Goal: Task Accomplishment & Management: Complete application form

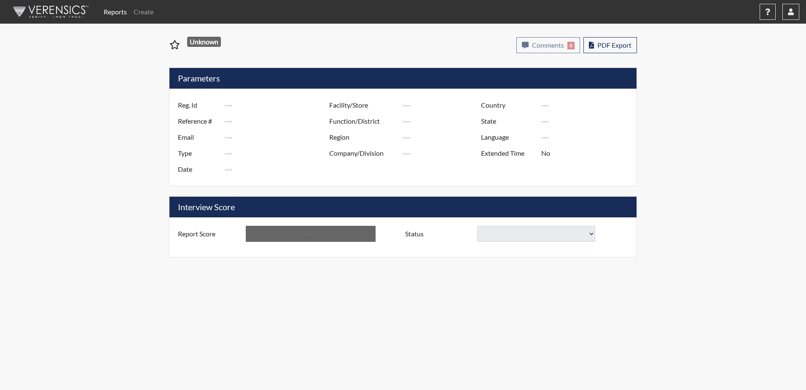
type input "D. Middleton5963"
type input "51298"
type input "[EMAIL_ADDRESS][DOMAIN_NAME]"
type input "Corrections Pre-Employment"
type input "[DATE]"
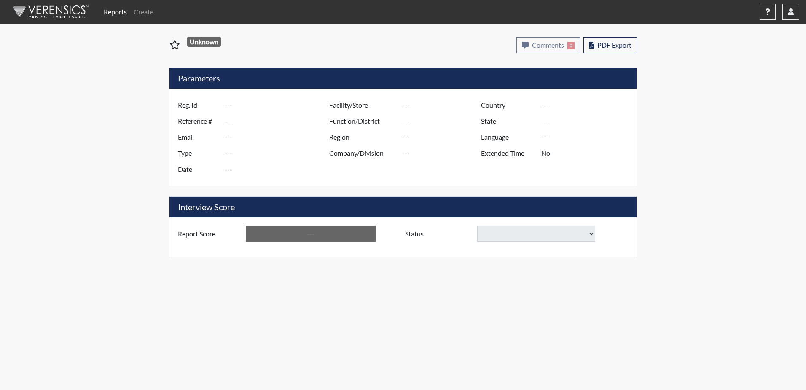
type input "Broad River CI"
type input "[GEOGRAPHIC_DATA]"
type input "[US_STATE]"
type input "English"
type input "Yes"
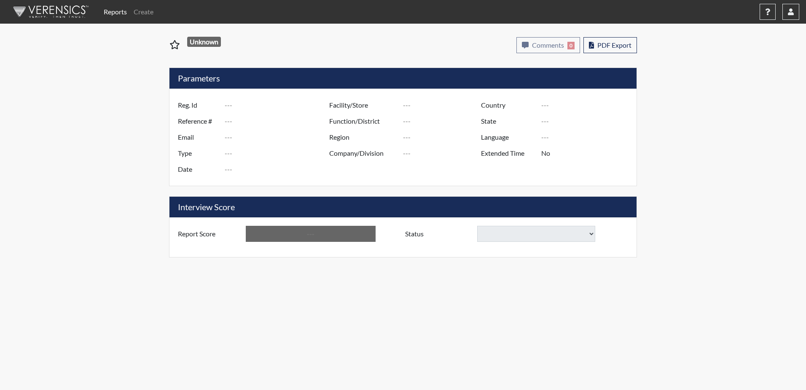
type input "Above Conditions"
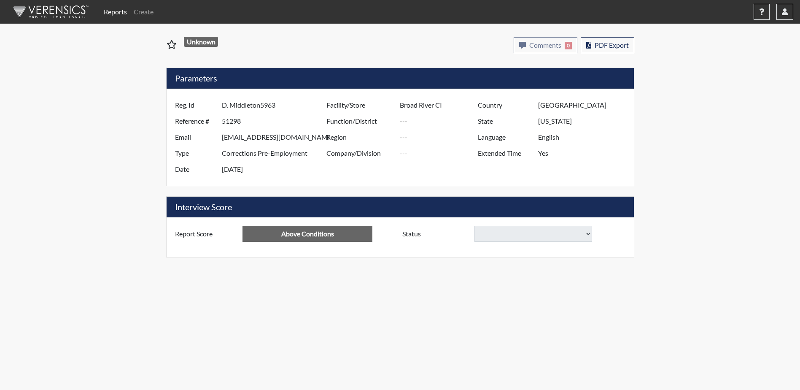
select select
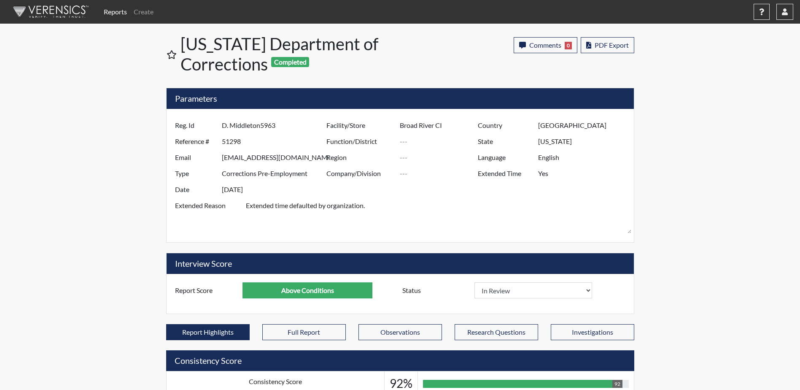
scroll to position [140, 350]
